Goal: Task Accomplishment & Management: Manage account settings

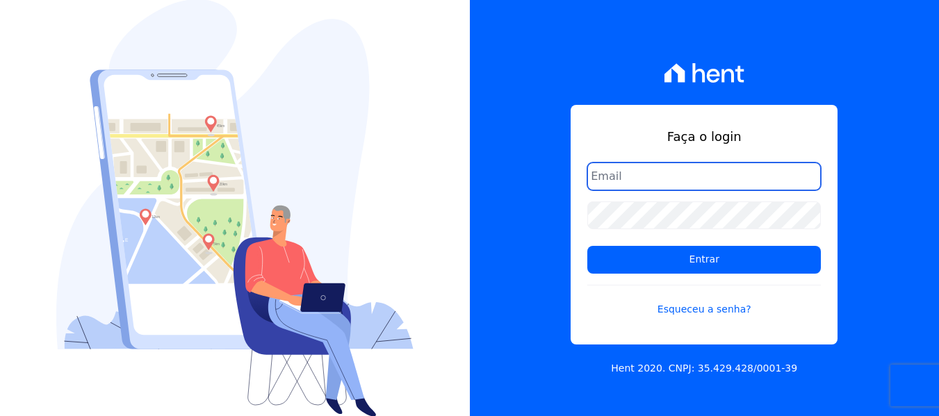
click at [661, 183] on input "email" at bounding box center [703, 177] width 233 height 28
click at [657, 188] on input "email" at bounding box center [703, 177] width 233 height 28
type input "joao@grupovitoriasp.com.br"
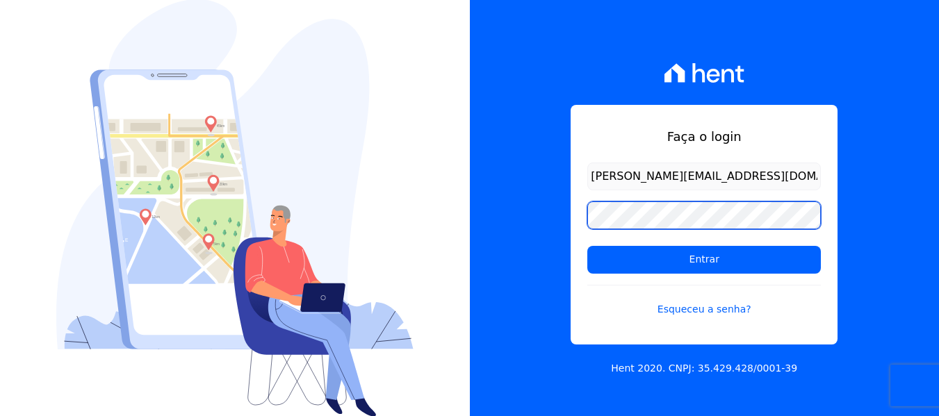
click at [587, 246] on input "Entrar" at bounding box center [703, 260] width 233 height 28
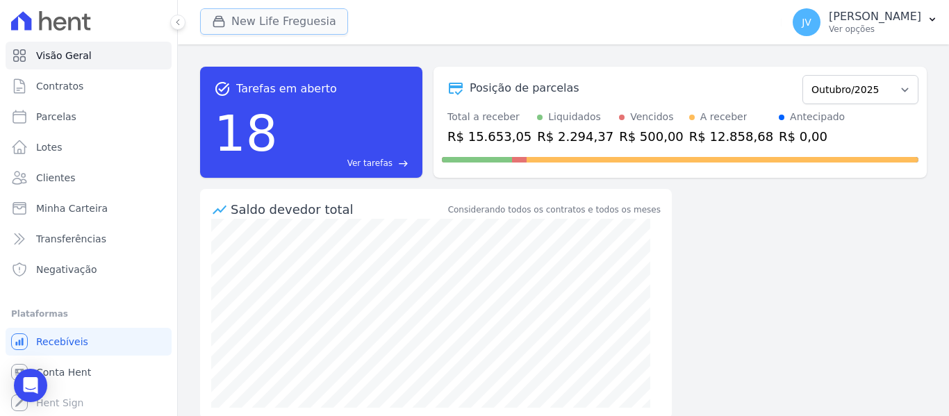
drag, startPoint x: 312, startPoint y: 10, endPoint x: 294, endPoint y: 23, distance: 22.0
click at [311, 10] on button "New Life Freguesia" at bounding box center [274, 21] width 148 height 26
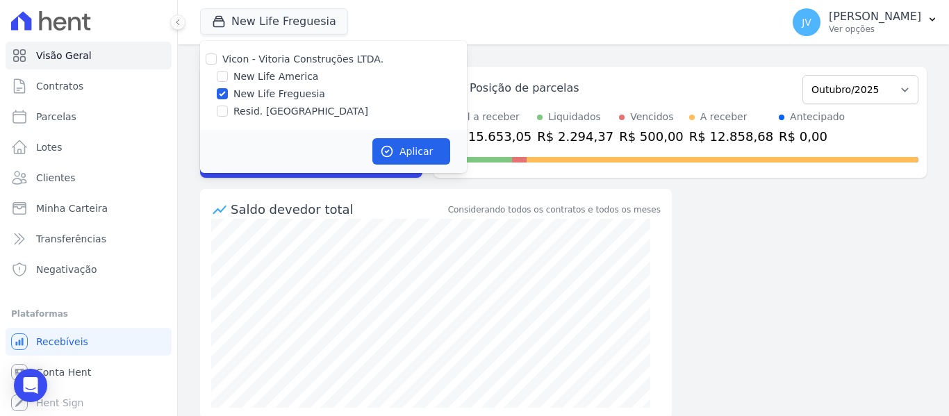
click at [218, 62] on div "Vicon - Vitoria Construções LTDA." at bounding box center [333, 59] width 267 height 15
click at [215, 61] on input "Vicon - Vitoria Construções LTDA." at bounding box center [211, 59] width 11 height 11
checkbox input "true"
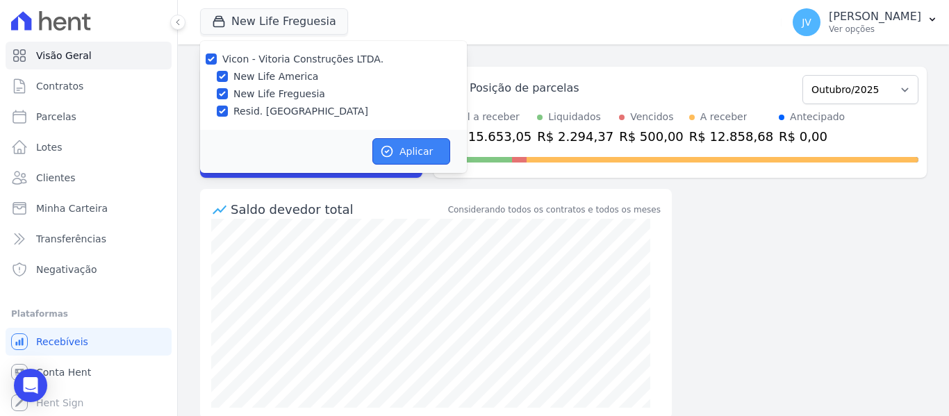
click at [384, 142] on button "Aplicar" at bounding box center [411, 151] width 78 height 26
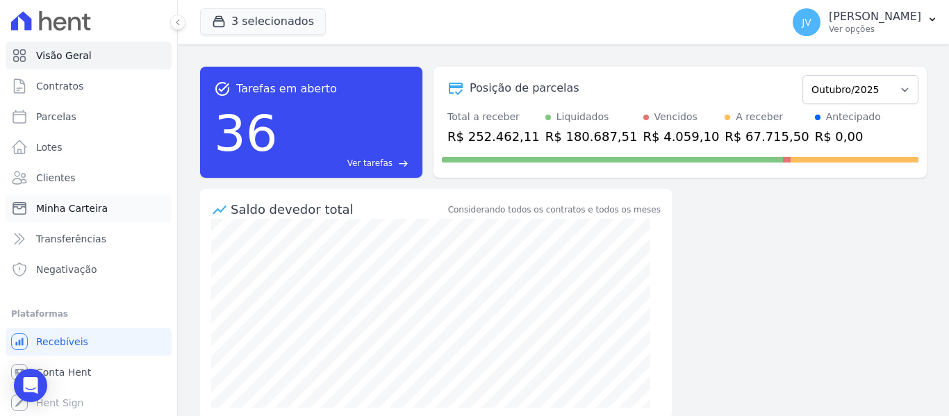
click at [61, 202] on span "Minha Carteira" at bounding box center [72, 209] width 72 height 14
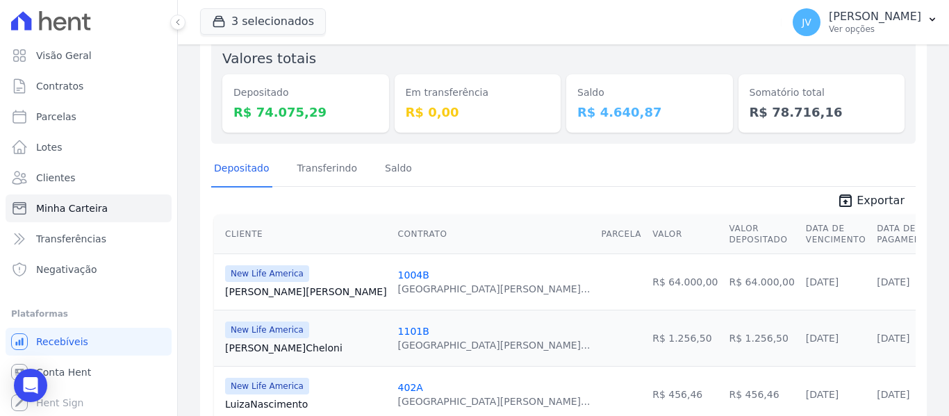
scroll to position [69, 0]
